Goal: Transaction & Acquisition: Obtain resource

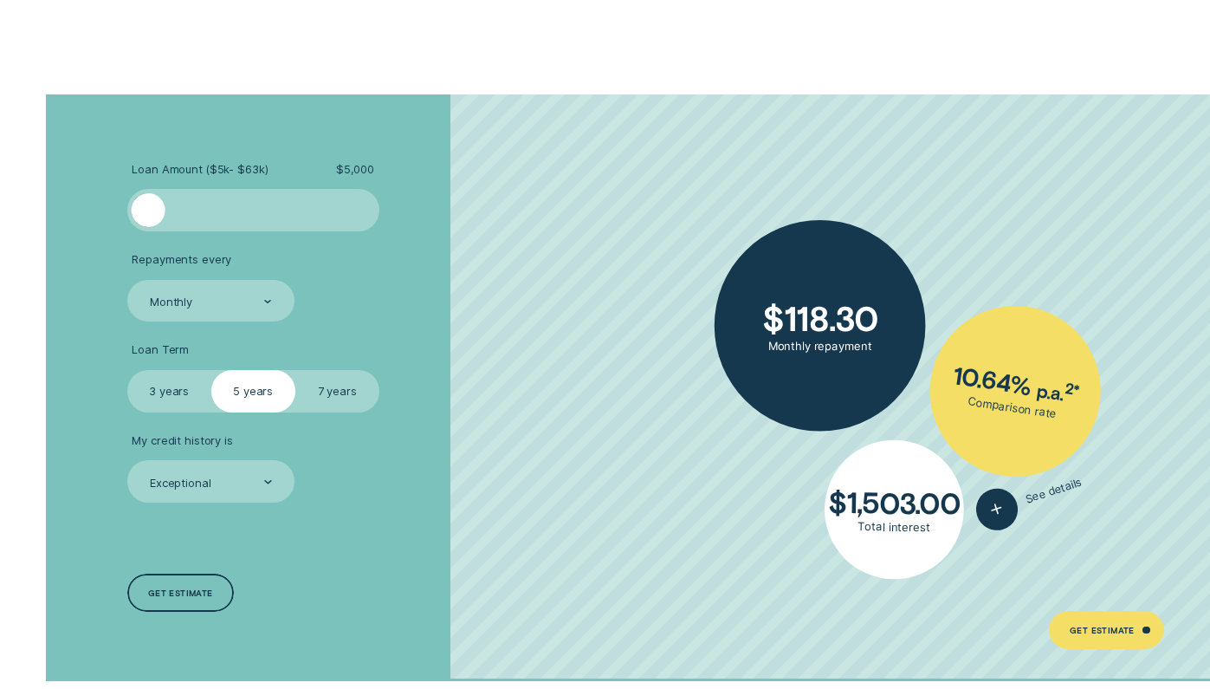
scroll to position [3000, 0]
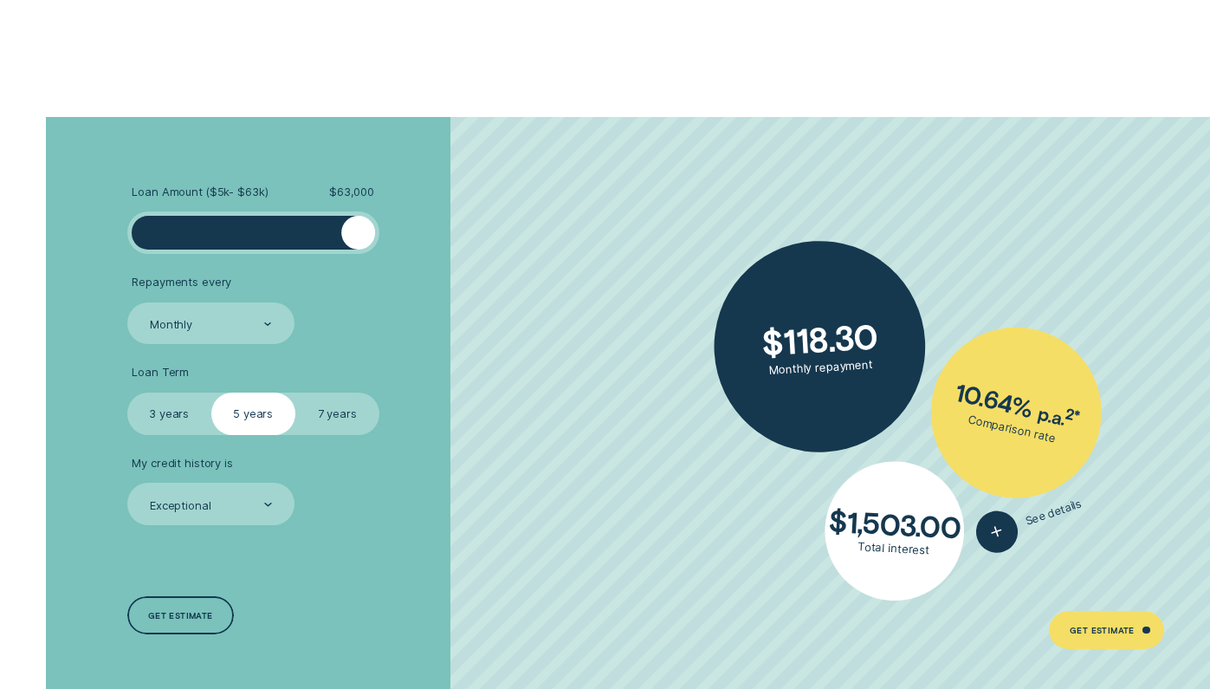
drag, startPoint x: 162, startPoint y: 220, endPoint x: 407, endPoint y: 243, distance: 246.2
click at [407, 242] on li "Loan Amount ( $5k - $63k ) $ 63,000" at bounding box center [322, 219] width 390 height 69
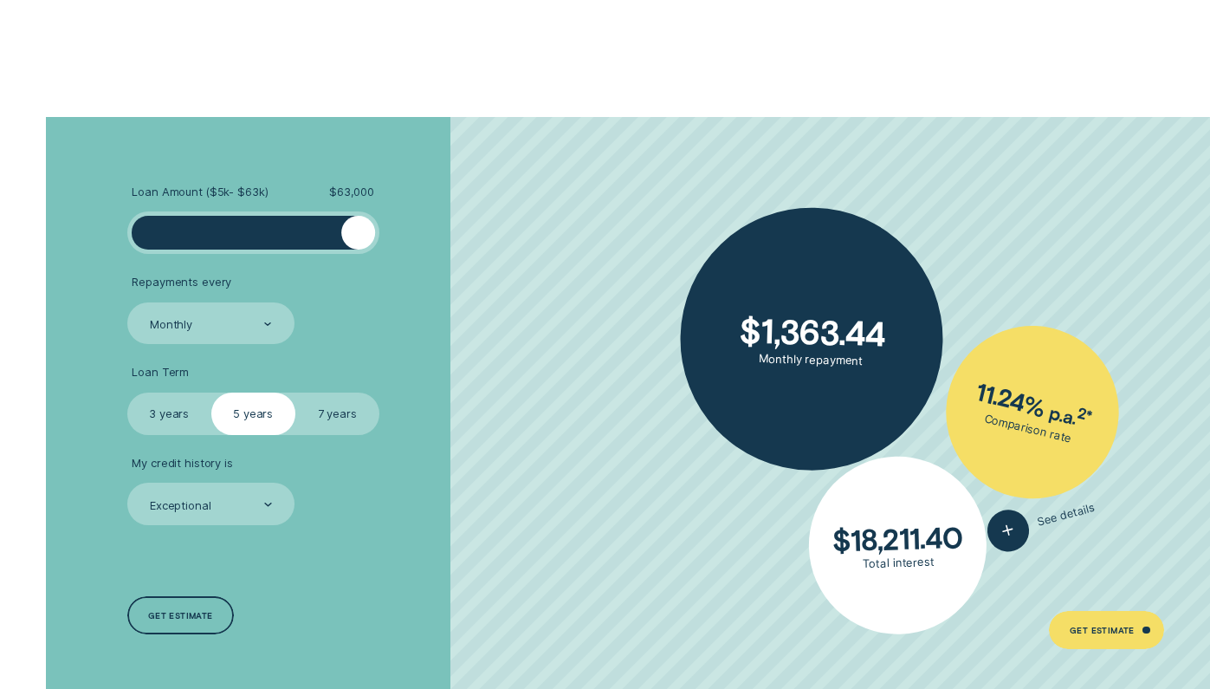
click at [164, 412] on label "3 years" at bounding box center [169, 413] width 84 height 42
click at [127, 392] on input "3 years" at bounding box center [127, 392] width 0 height 0
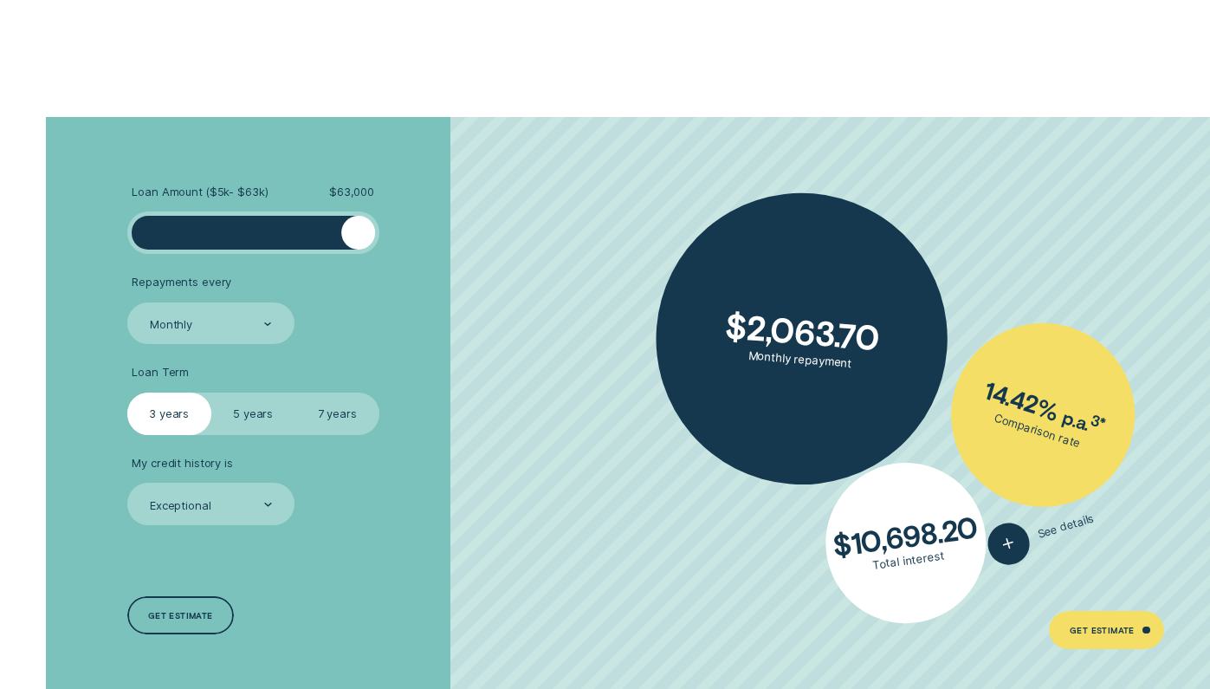
click at [273, 404] on label "5 years" at bounding box center [253, 413] width 84 height 42
click at [211, 392] on input "5 years" at bounding box center [211, 392] width 0 height 0
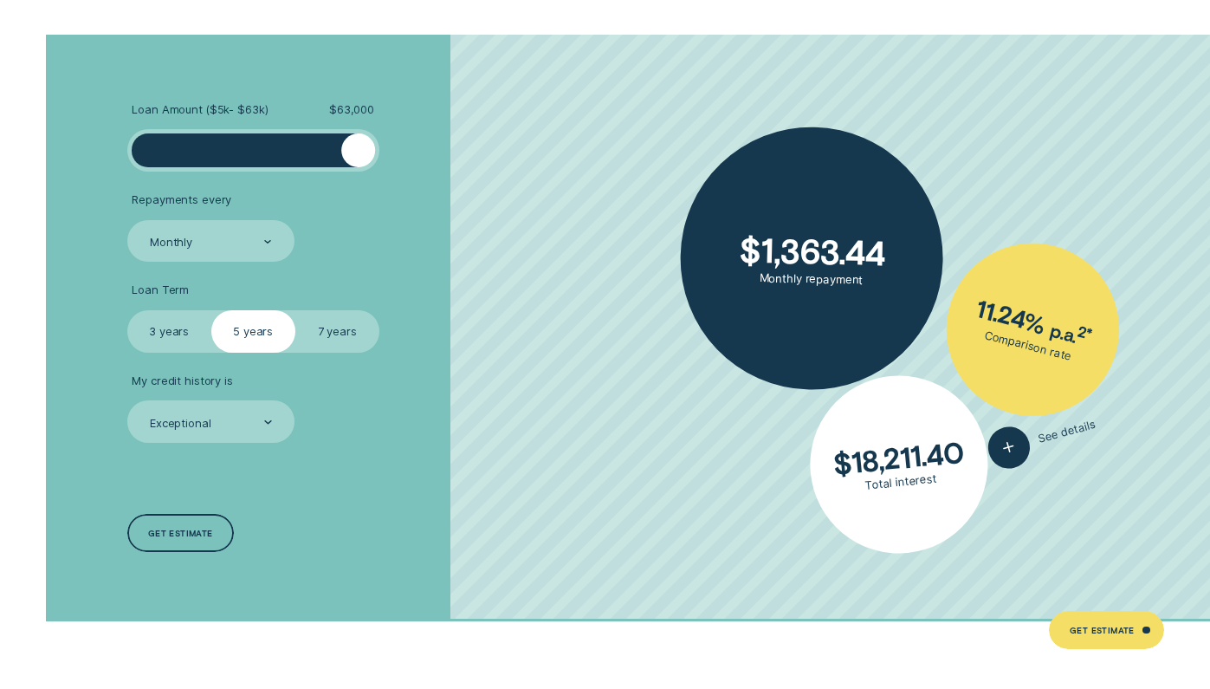
scroll to position [3121, 0]
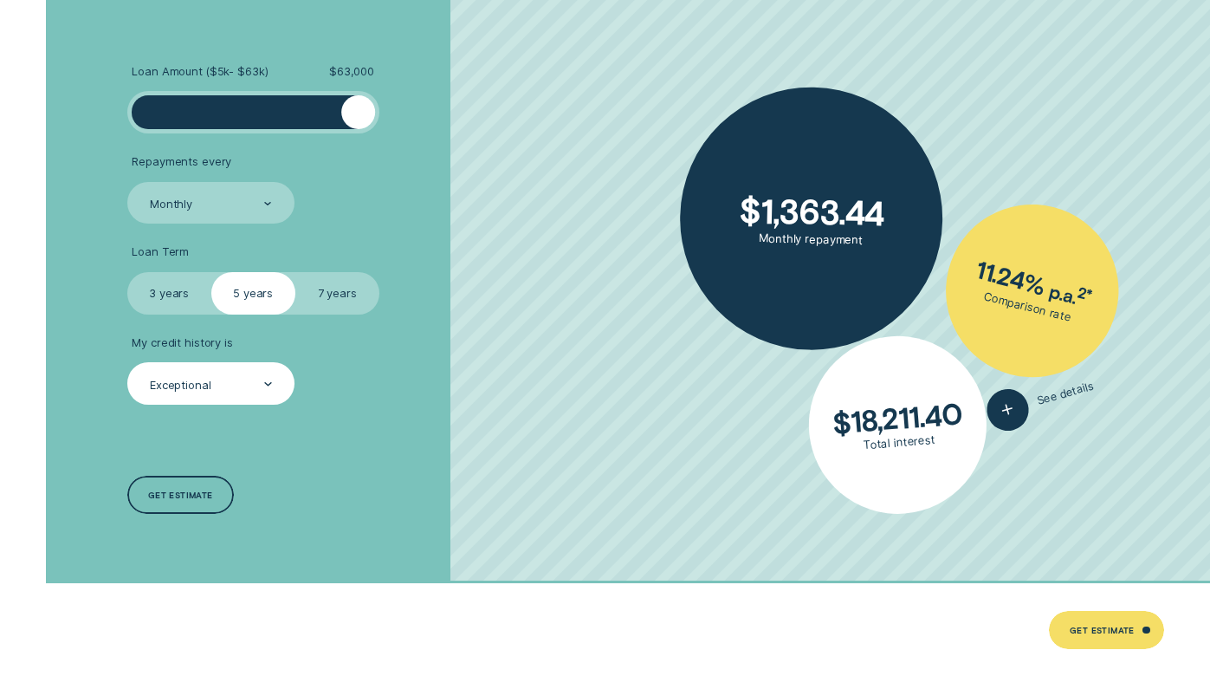
click at [259, 362] on div "Exceptional" at bounding box center [210, 383] width 167 height 42
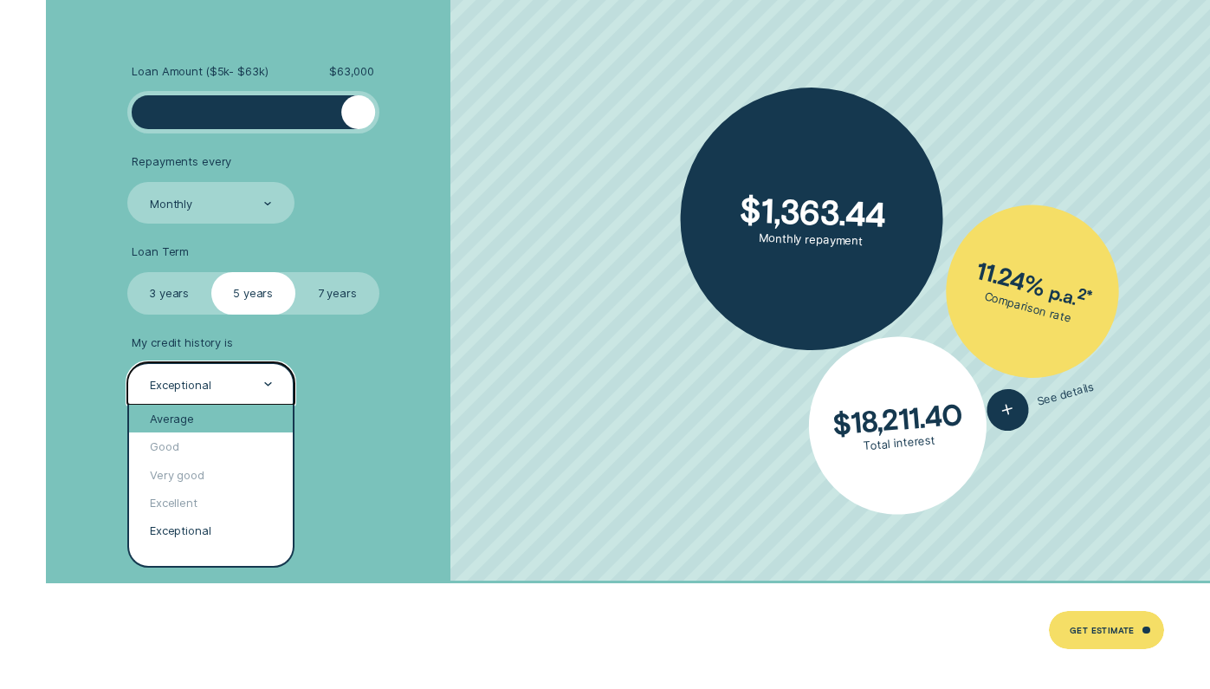
click at [185, 405] on div "Average" at bounding box center [211, 419] width 164 height 28
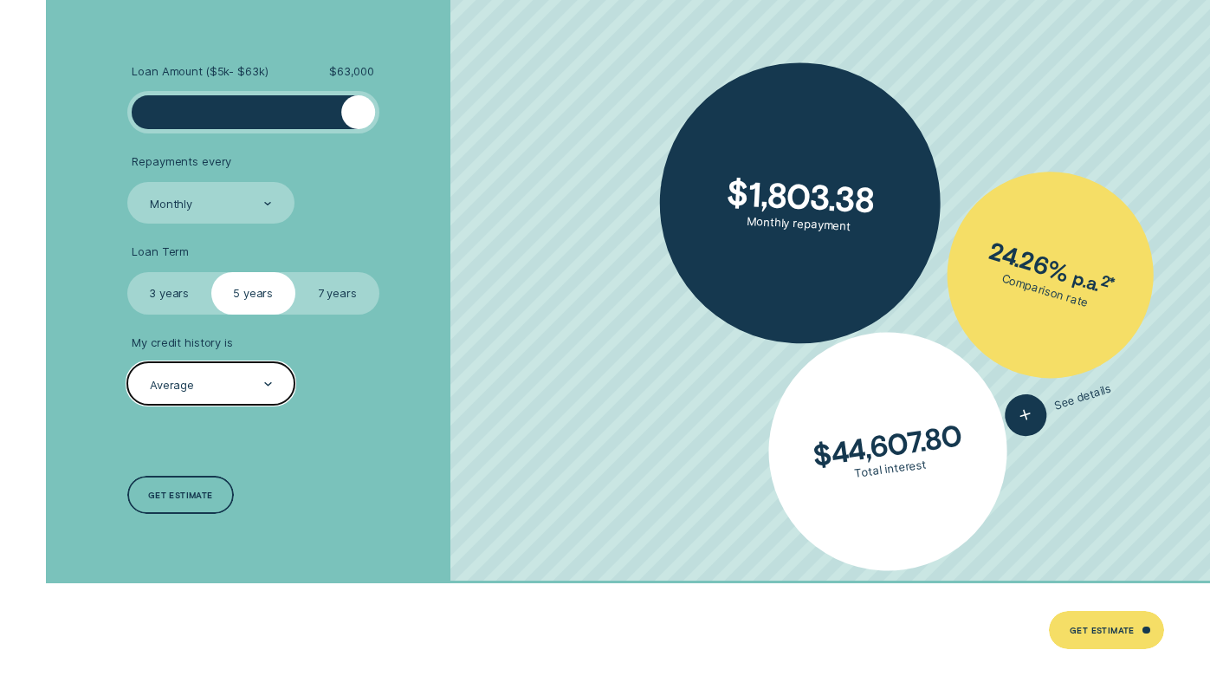
click at [203, 366] on div "Average" at bounding box center [210, 383] width 167 height 42
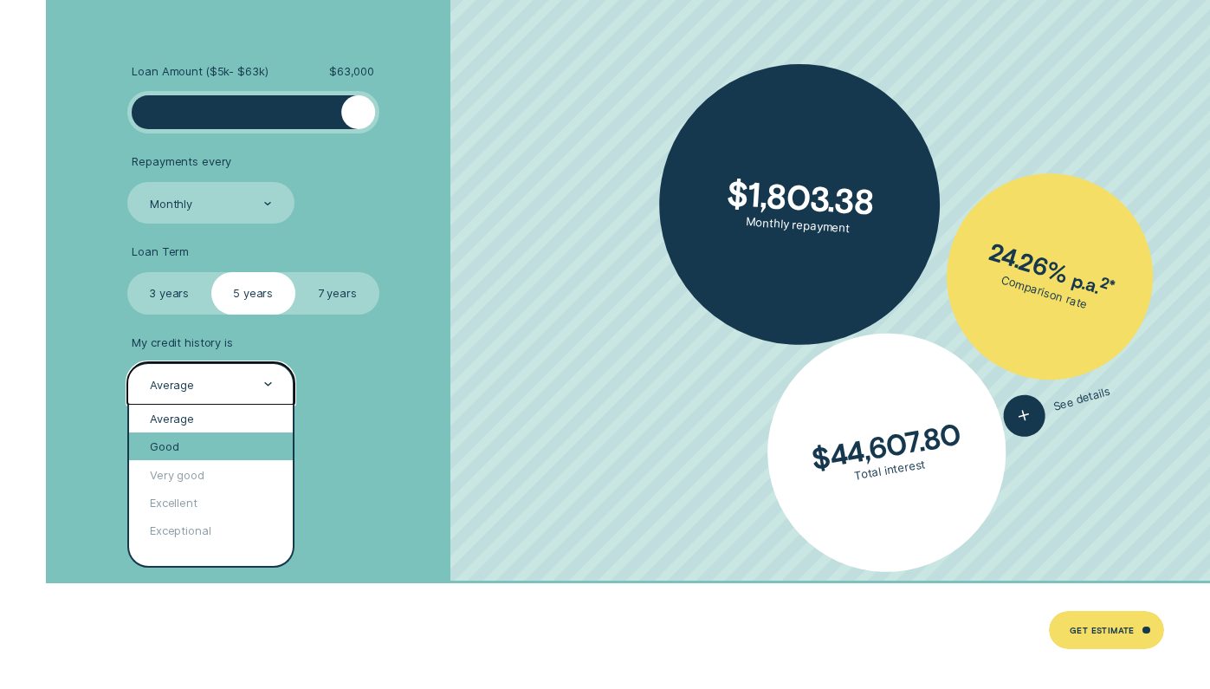
click at [185, 432] on div "Good" at bounding box center [211, 446] width 164 height 28
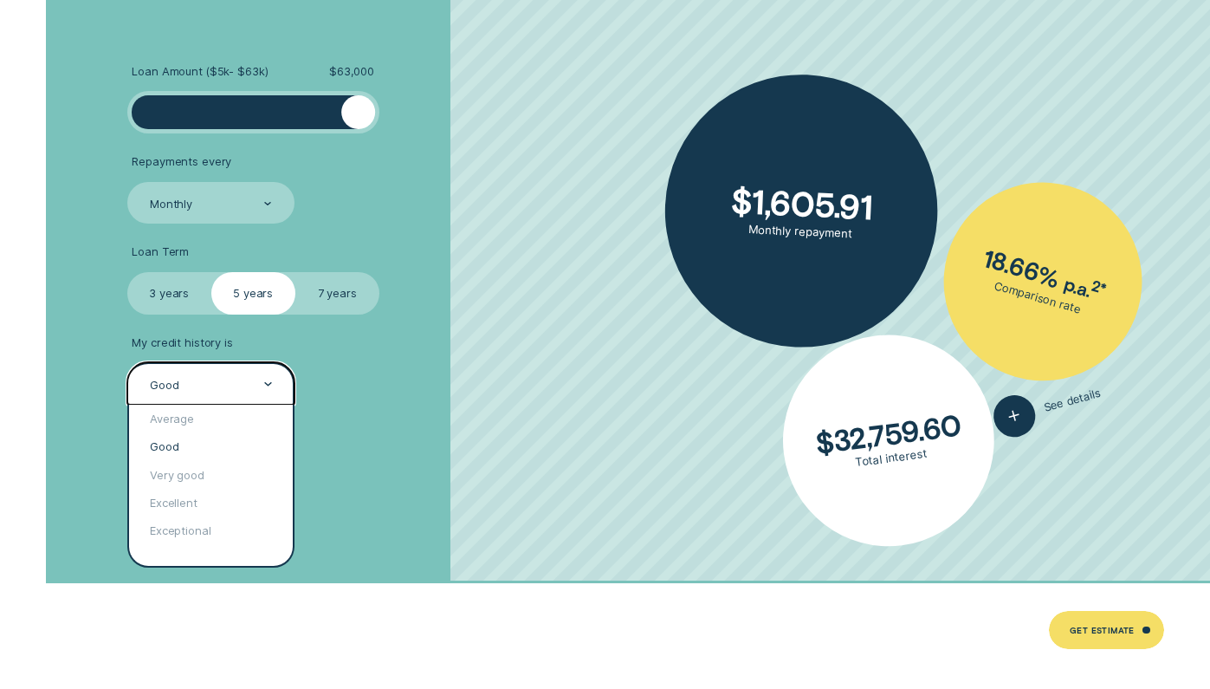
click at [198, 381] on div "Good" at bounding box center [210, 384] width 124 height 16
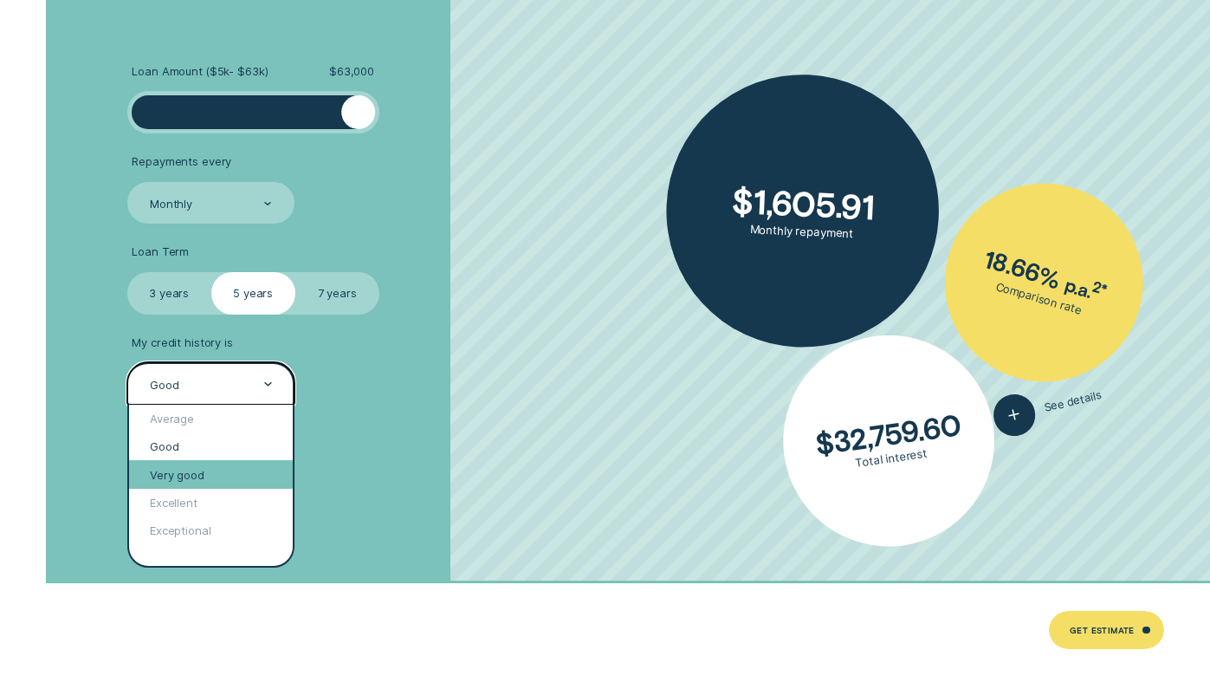
click at [188, 461] on div "Very good" at bounding box center [211, 474] width 164 height 28
